Goal: Task Accomplishment & Management: Use online tool/utility

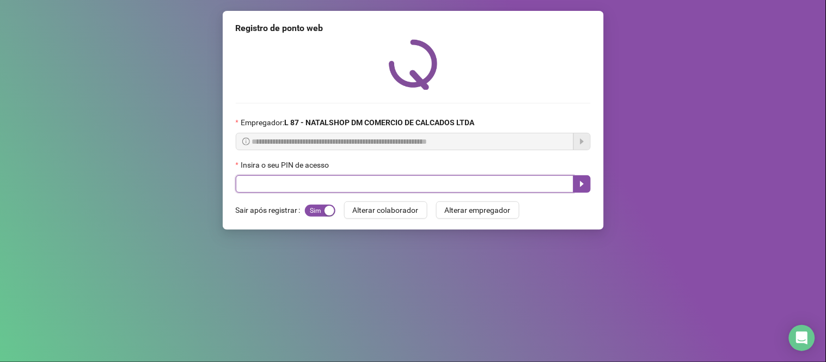
click at [306, 180] on input "text" at bounding box center [405, 183] width 338 height 17
type input "*****"
click at [581, 191] on button "button" at bounding box center [581, 183] width 17 height 17
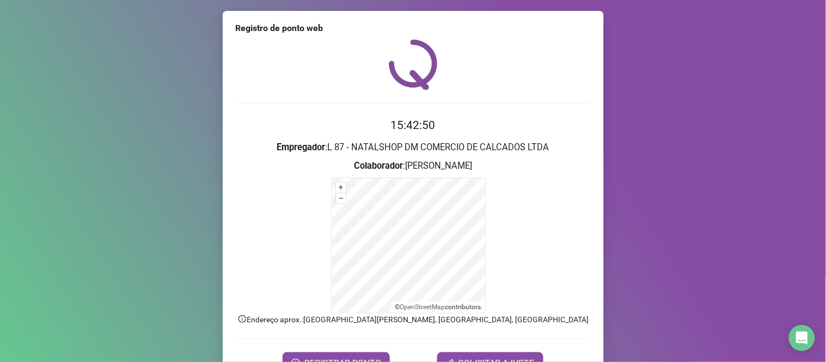
scroll to position [59, 0]
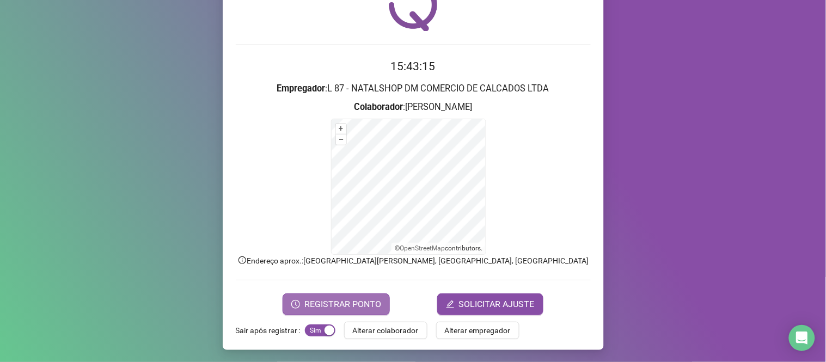
click at [360, 307] on span "REGISTRAR PONTO" at bounding box center [342, 304] width 77 height 13
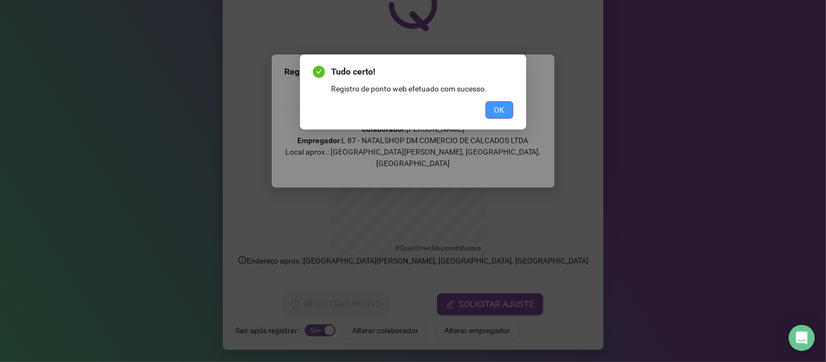
click at [508, 106] on button "OK" at bounding box center [499, 109] width 28 height 17
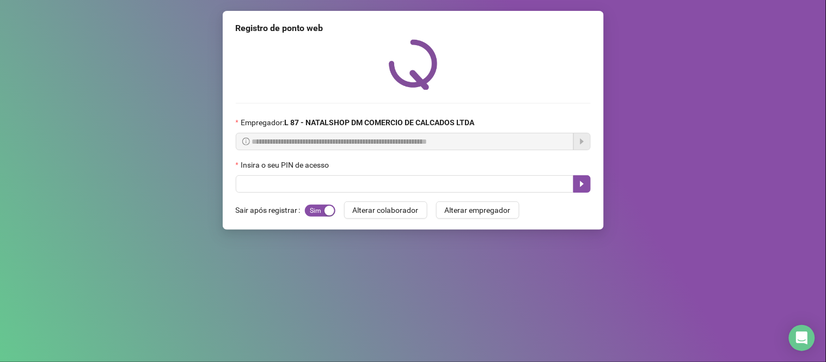
scroll to position [0, 0]
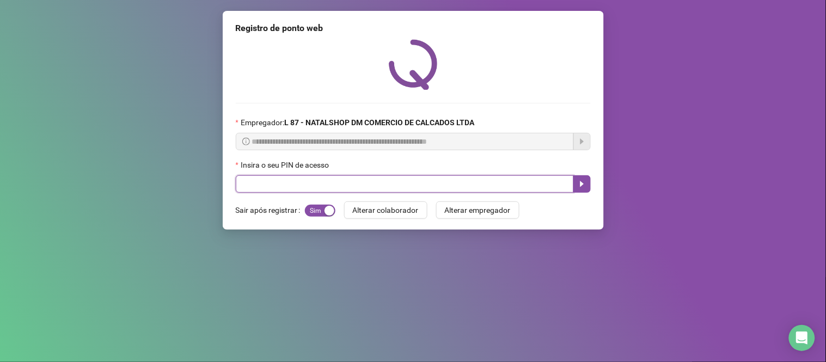
click at [393, 181] on input "text" at bounding box center [405, 183] width 338 height 17
type input "*****"
click at [584, 187] on icon "caret-right" at bounding box center [581, 184] width 9 height 9
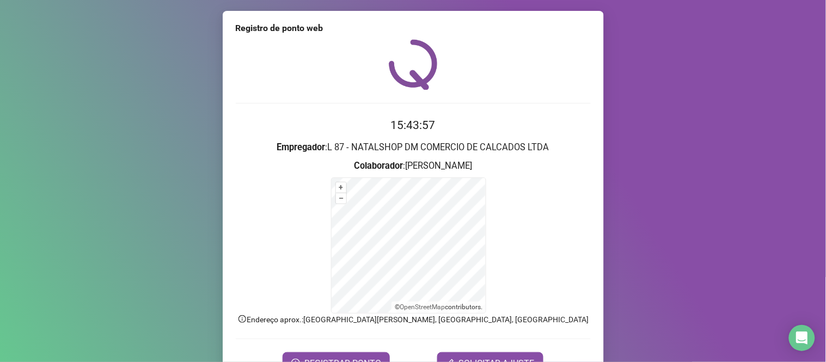
scroll to position [59, 0]
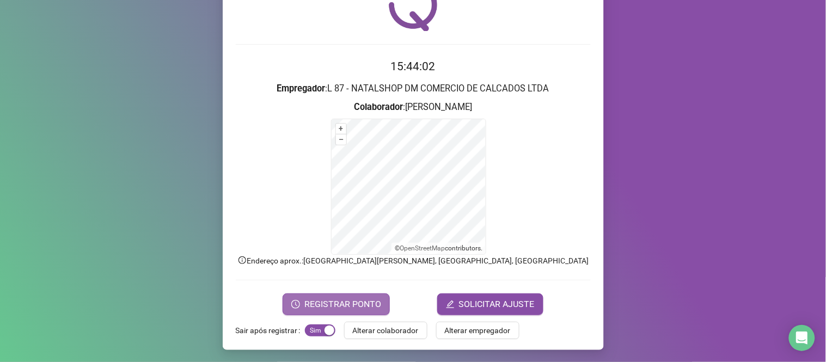
click at [358, 308] on span "REGISTRAR PONTO" at bounding box center [342, 304] width 77 height 13
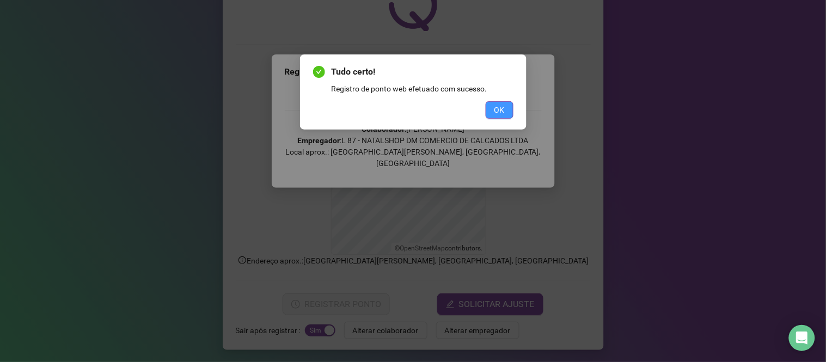
click at [505, 104] on button "OK" at bounding box center [499, 109] width 28 height 17
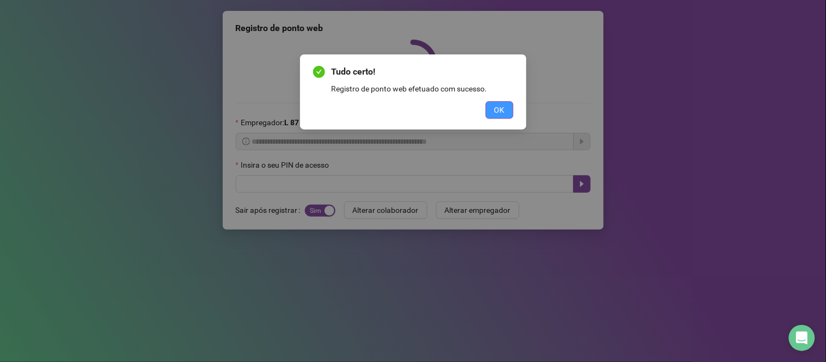
scroll to position [0, 0]
